Goal: Task Accomplishment & Management: Manage account settings

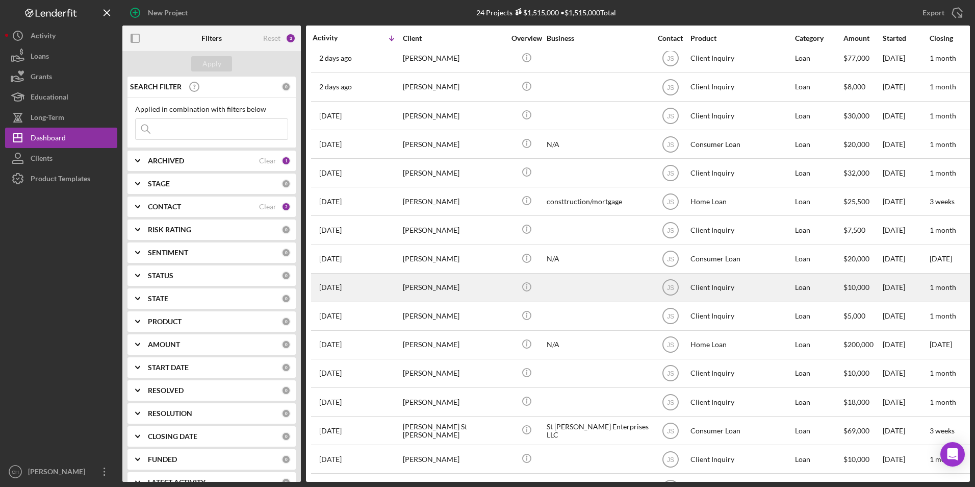
scroll to position [116, 0]
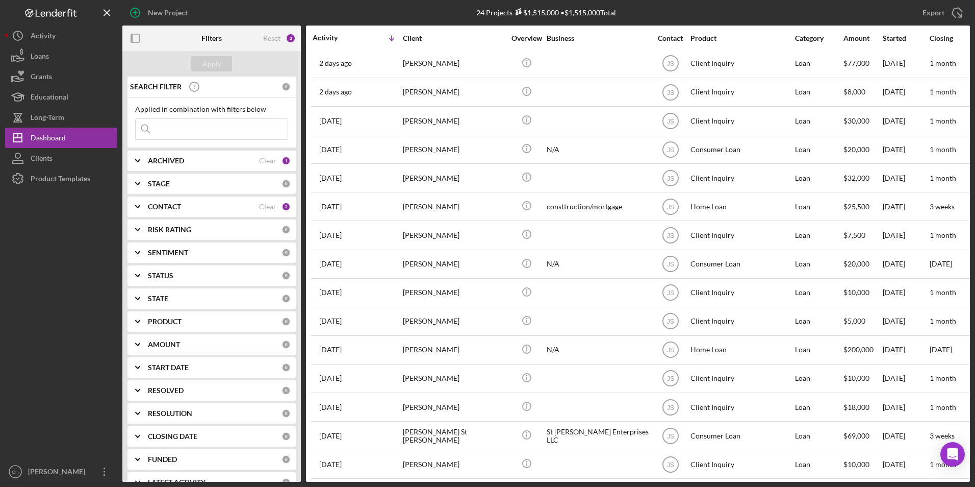
click at [159, 209] on b "CONTACT" at bounding box center [164, 207] width 33 height 8
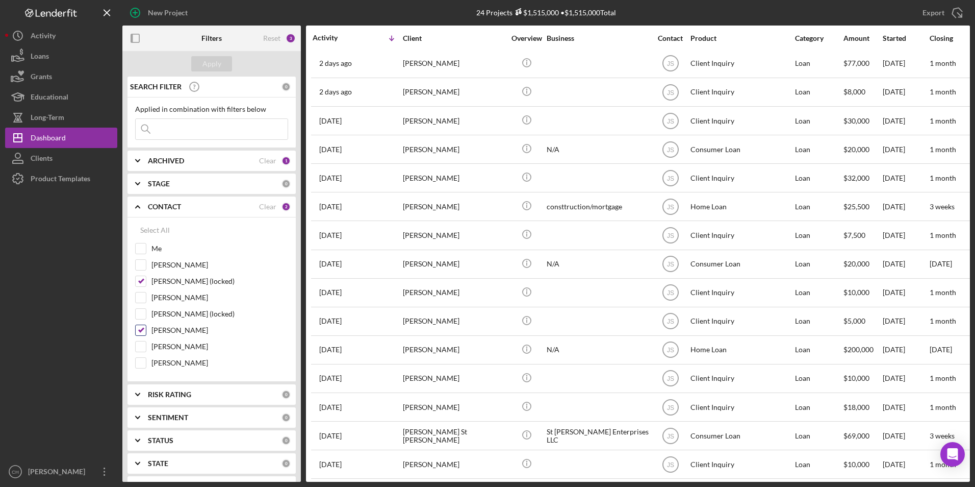
click at [141, 330] on input "[PERSON_NAME]" at bounding box center [141, 330] width 10 height 10
checkbox input "false"
click at [143, 282] on input "[PERSON_NAME] (locked)" at bounding box center [141, 281] width 10 height 10
checkbox input "false"
click at [140, 250] on input "Me" at bounding box center [141, 248] width 10 height 10
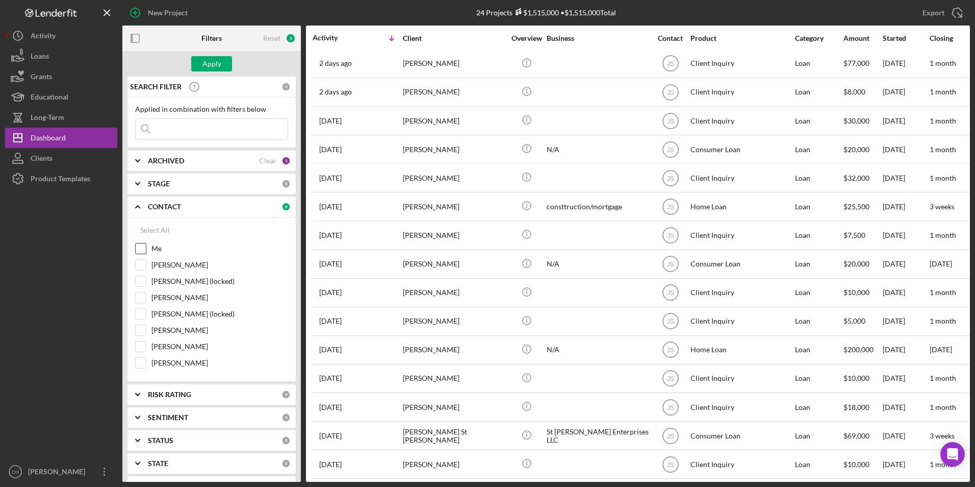
checkbox input "true"
click at [227, 58] on button "Apply" at bounding box center [211, 63] width 41 height 15
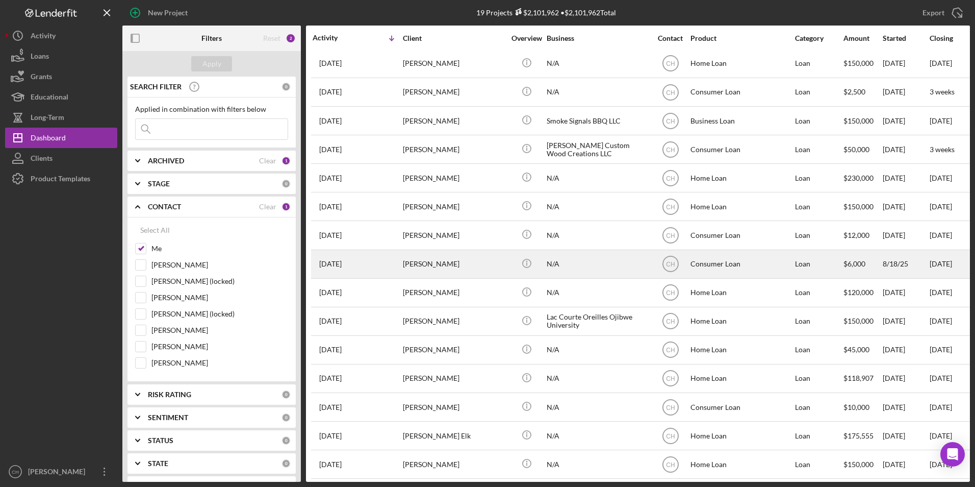
click at [413, 265] on div "[PERSON_NAME]" at bounding box center [454, 263] width 102 height 27
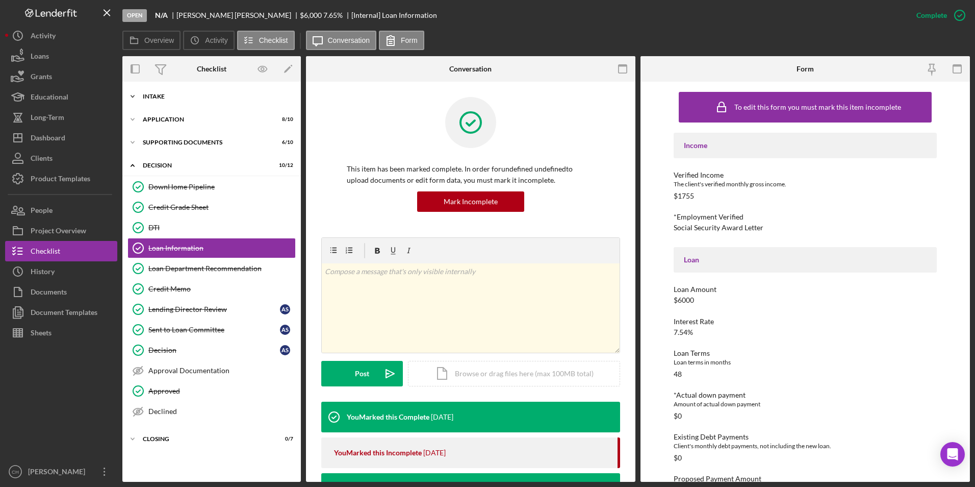
click at [159, 92] on div "Icon/Expander Intake 9 / 9" at bounding box center [211, 96] width 179 height 20
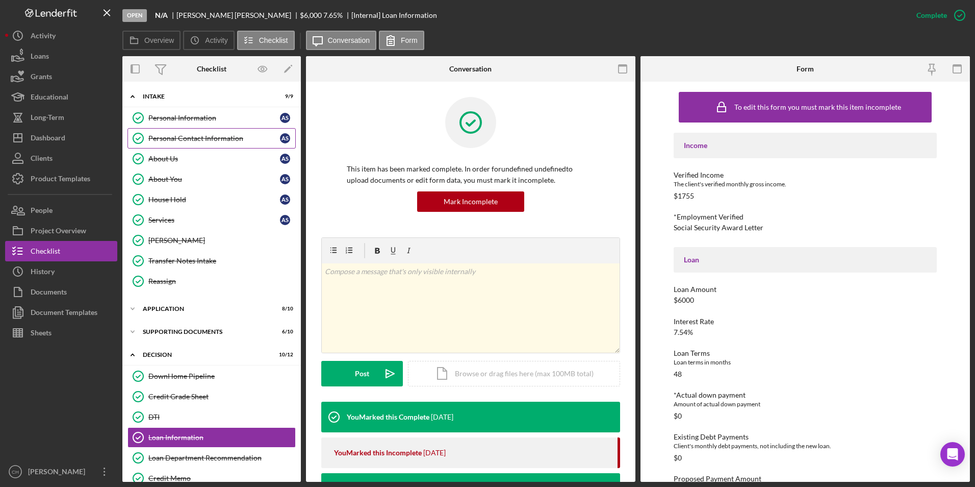
click at [168, 136] on div "Personal Contact Information" at bounding box center [214, 138] width 132 height 8
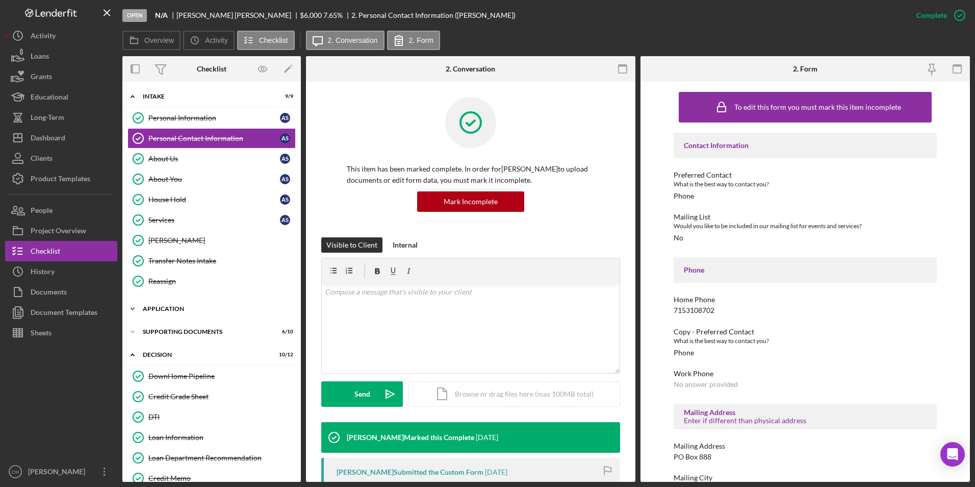
click at [164, 309] on div "Application" at bounding box center [215, 309] width 145 height 6
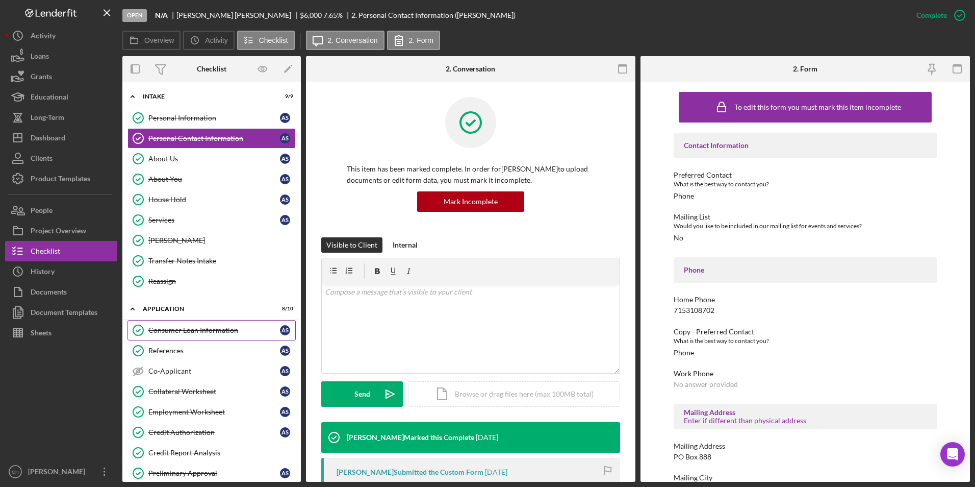
click at [165, 326] on div "Consumer Loan Information" at bounding box center [214, 330] width 132 height 8
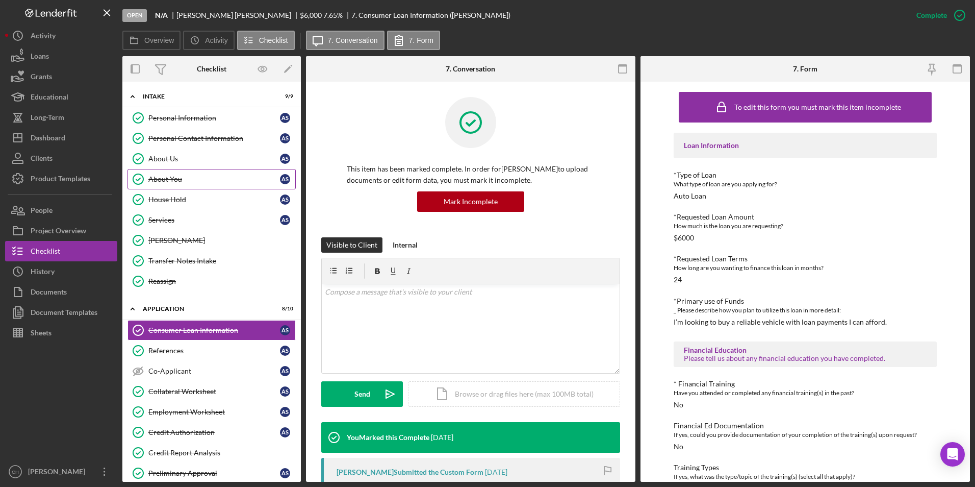
click at [166, 184] on link "About You About You A S" at bounding box center [212, 179] width 168 height 20
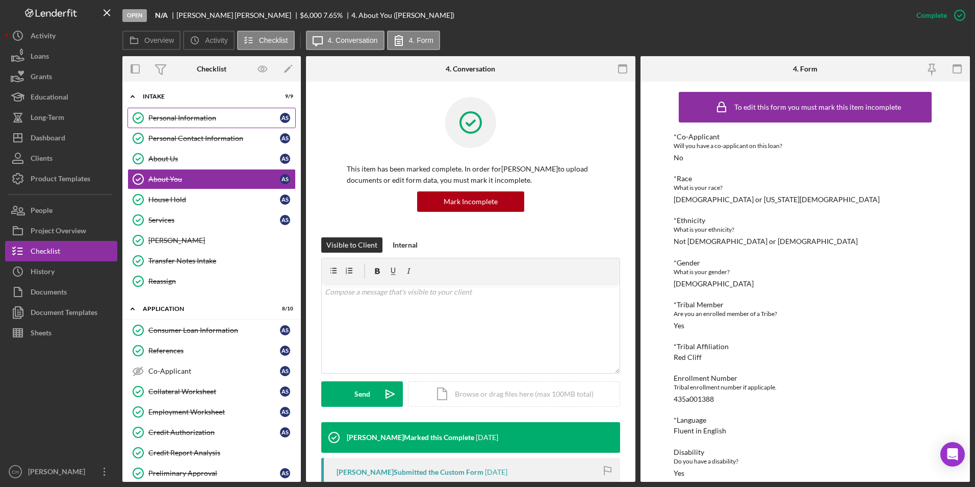
click at [198, 123] on link "Personal Information Personal Information A S" at bounding box center [212, 118] width 168 height 20
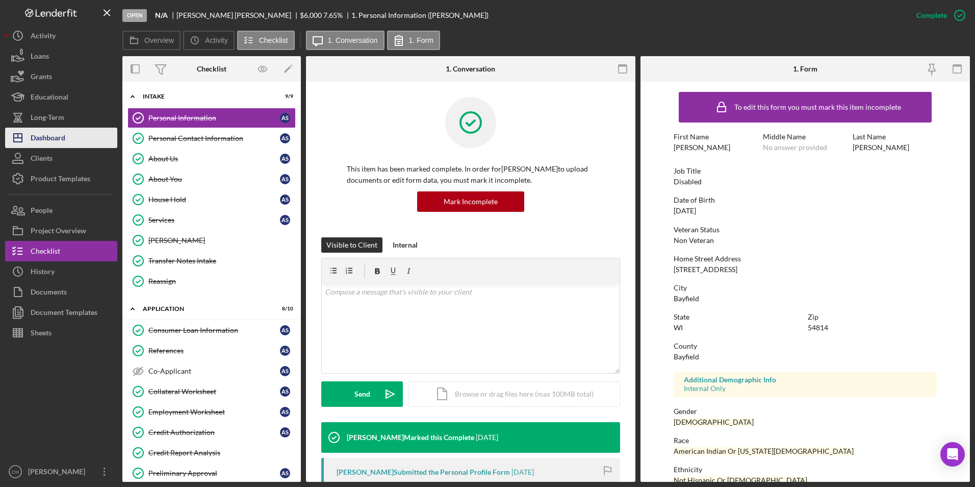
click at [48, 137] on div "Dashboard" at bounding box center [48, 139] width 35 height 23
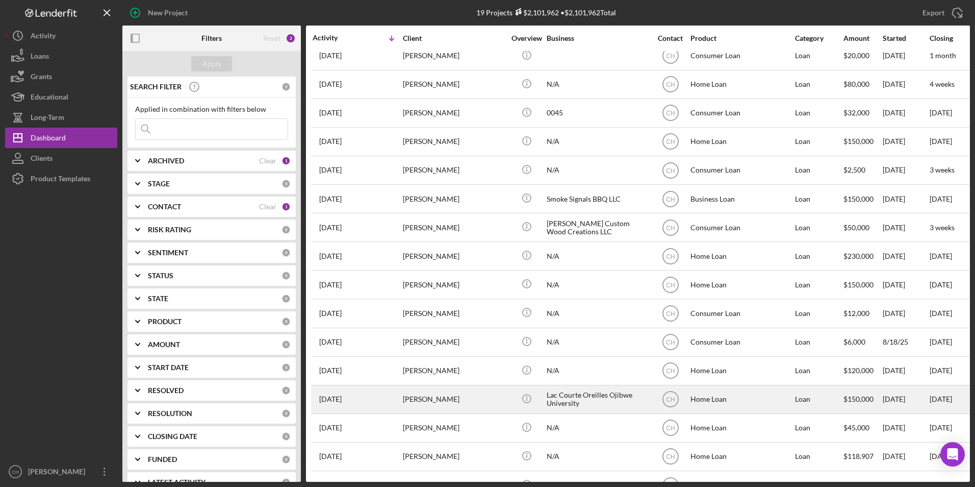
scroll to position [24, 0]
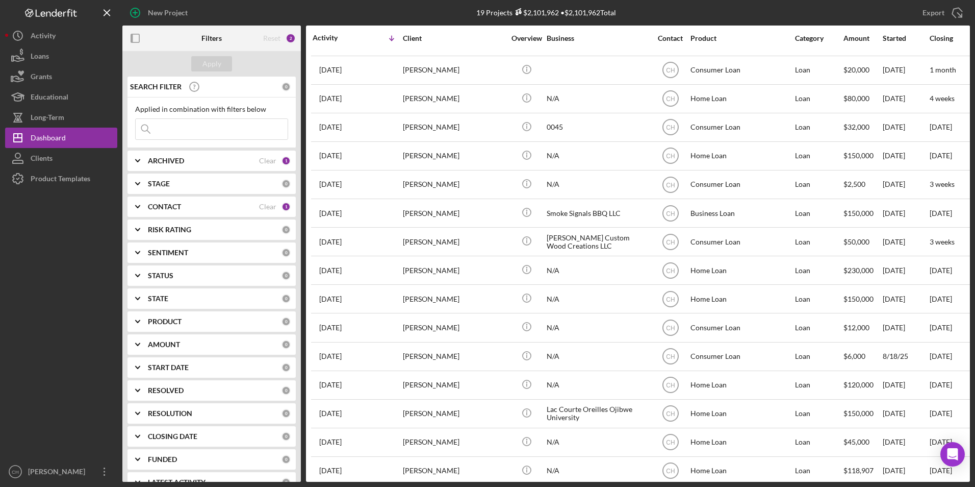
click at [178, 206] on b "CONTACT" at bounding box center [164, 207] width 33 height 8
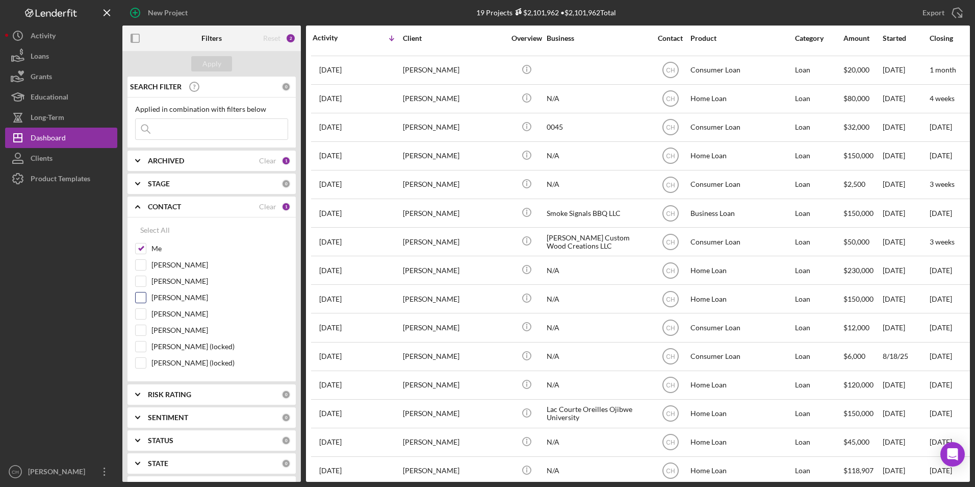
click at [141, 297] on input "[PERSON_NAME]" at bounding box center [141, 297] width 10 height 10
checkbox input "true"
click at [216, 61] on div "Apply" at bounding box center [212, 63] width 19 height 15
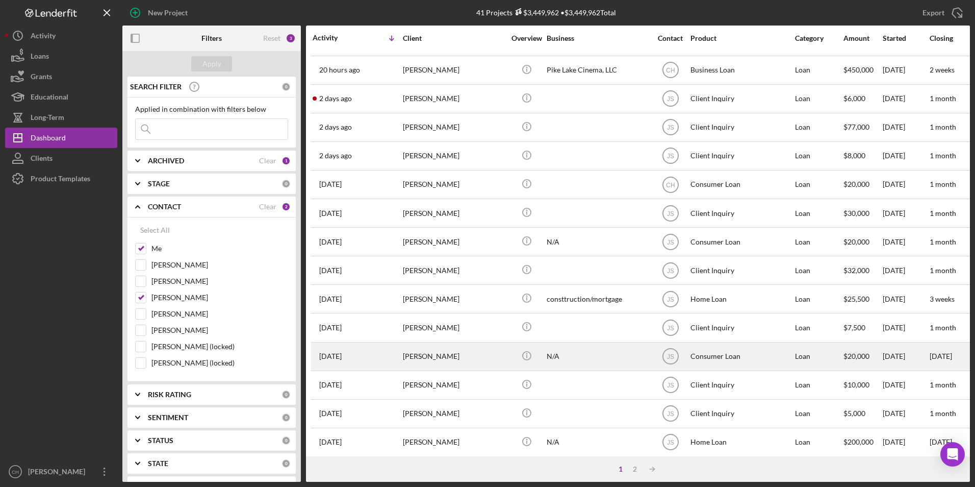
click at [415, 352] on div "[PERSON_NAME]" at bounding box center [454, 356] width 102 height 27
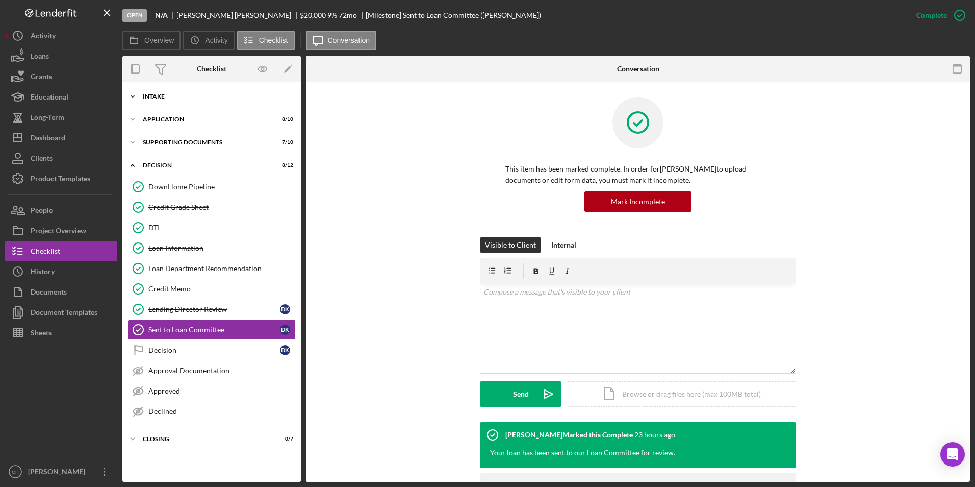
click at [158, 96] on div "Intake" at bounding box center [215, 96] width 145 height 6
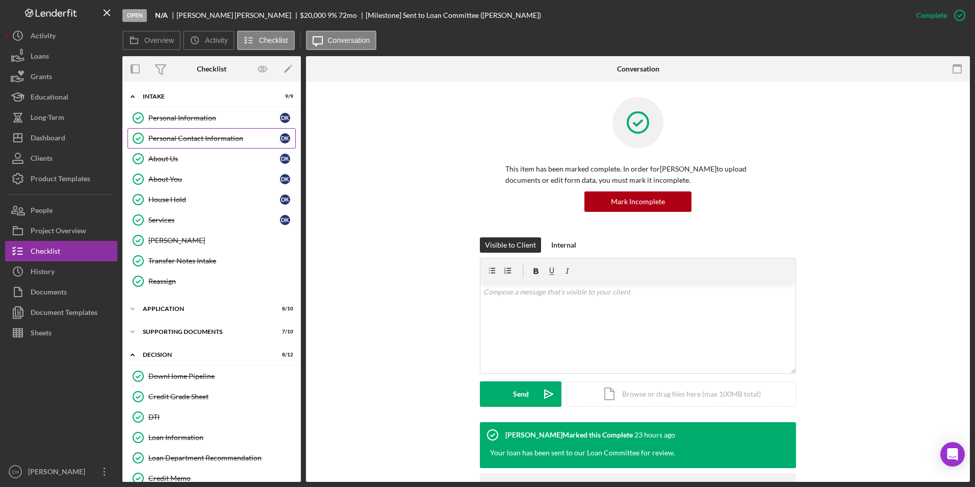
click at [174, 134] on div "Personal Contact Information" at bounding box center [214, 138] width 132 height 8
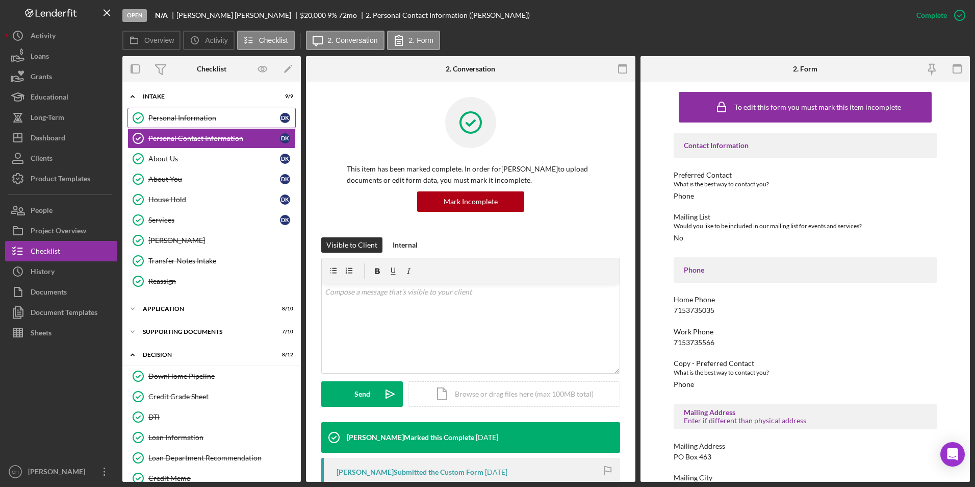
click at [165, 117] on div "Personal Information" at bounding box center [214, 118] width 132 height 8
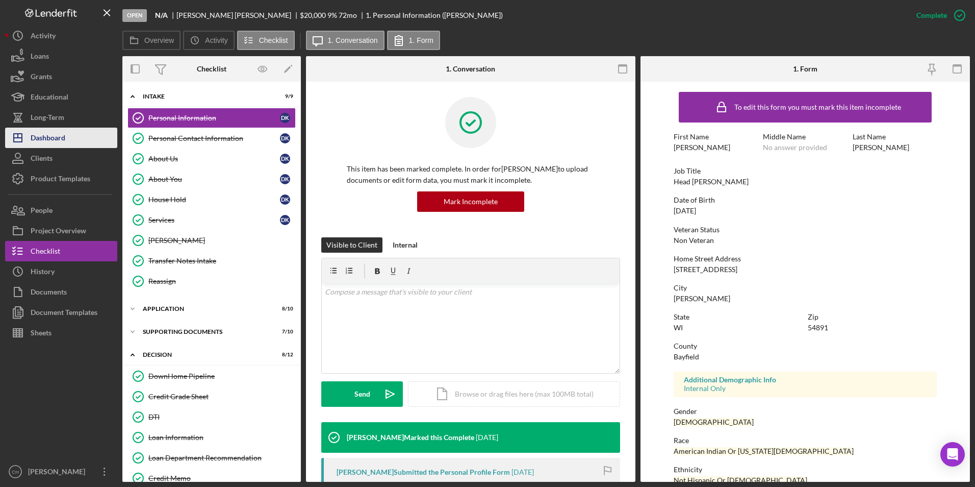
click at [49, 134] on div "Dashboard" at bounding box center [48, 139] width 35 height 23
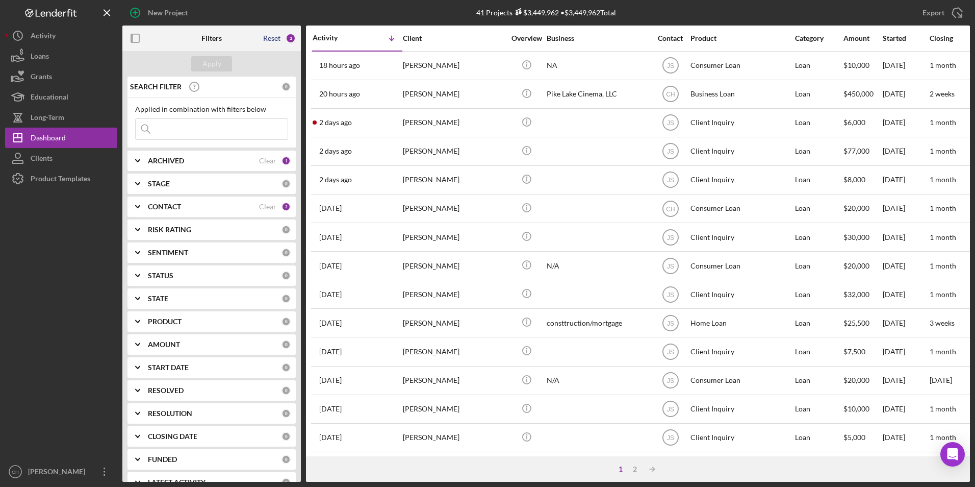
click at [278, 41] on div "Reset" at bounding box center [271, 38] width 17 height 8
click at [220, 63] on div "Apply" at bounding box center [212, 63] width 19 height 15
